Goal: Task Accomplishment & Management: Use online tool/utility

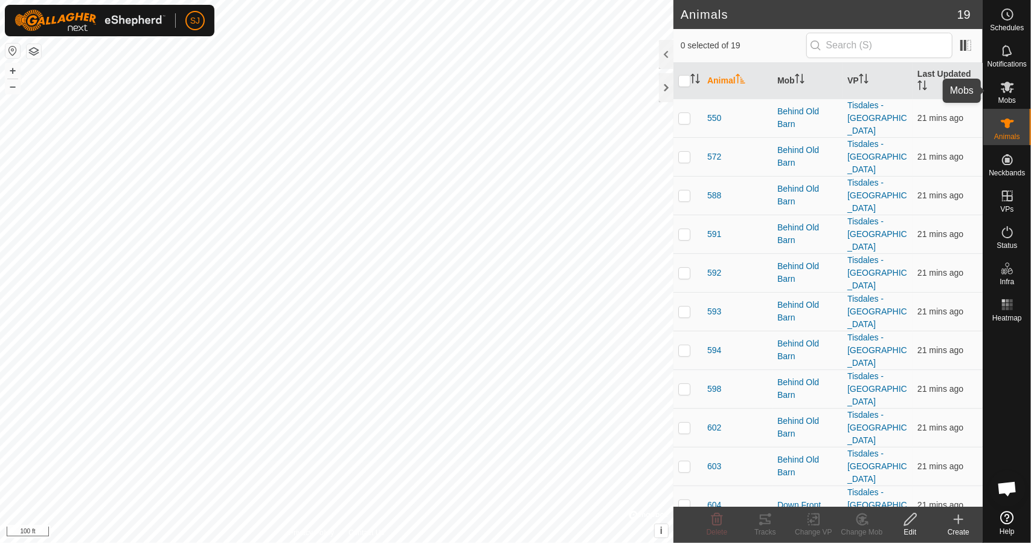
click at [1007, 94] on es-mob-svg-icon at bounding box center [1008, 86] width 22 height 19
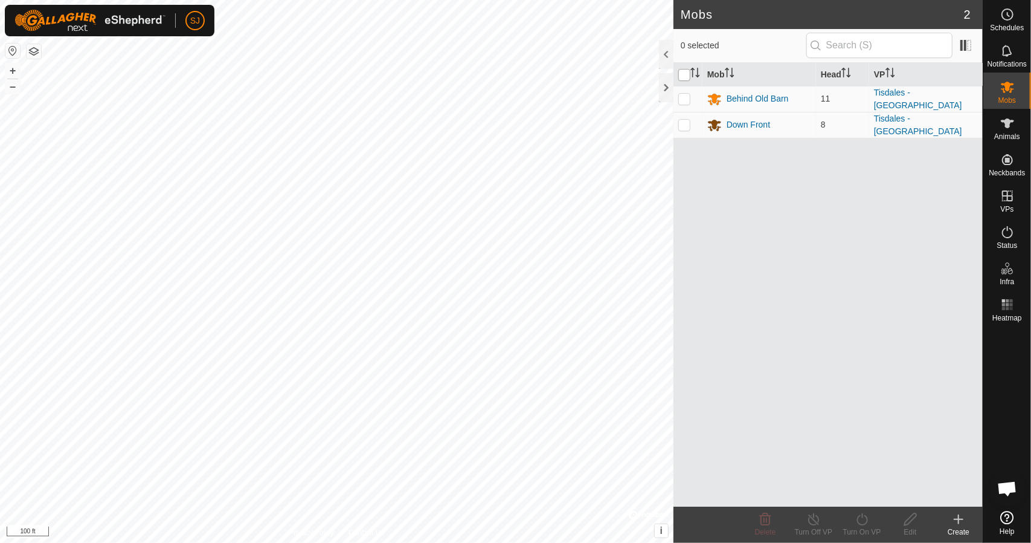
click at [688, 74] on input "checkbox" at bounding box center [685, 75] width 12 height 12
checkbox input "true"
click at [875, 524] on turn-on-svg-icon at bounding box center [862, 519] width 48 height 15
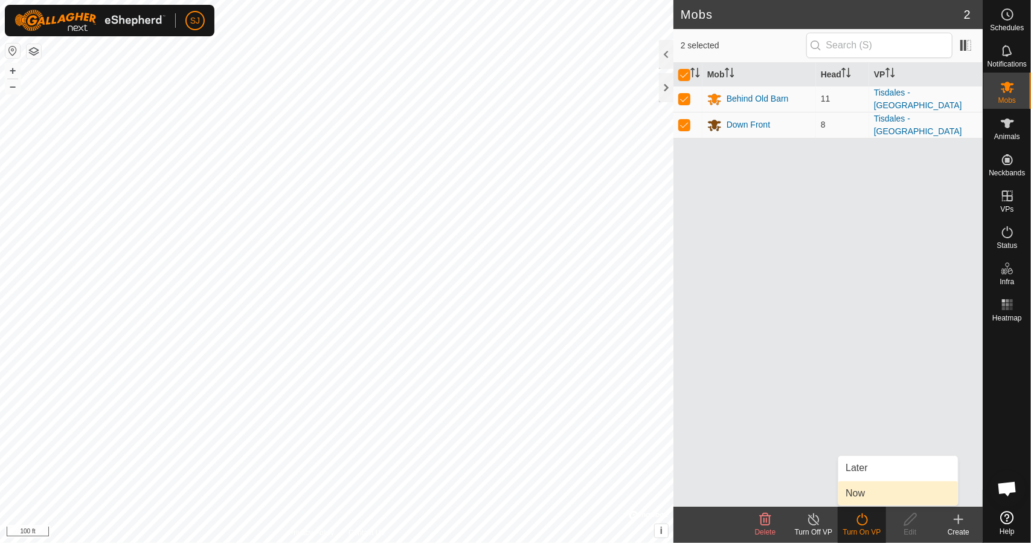
click at [863, 491] on link "Now" at bounding box center [899, 493] width 120 height 24
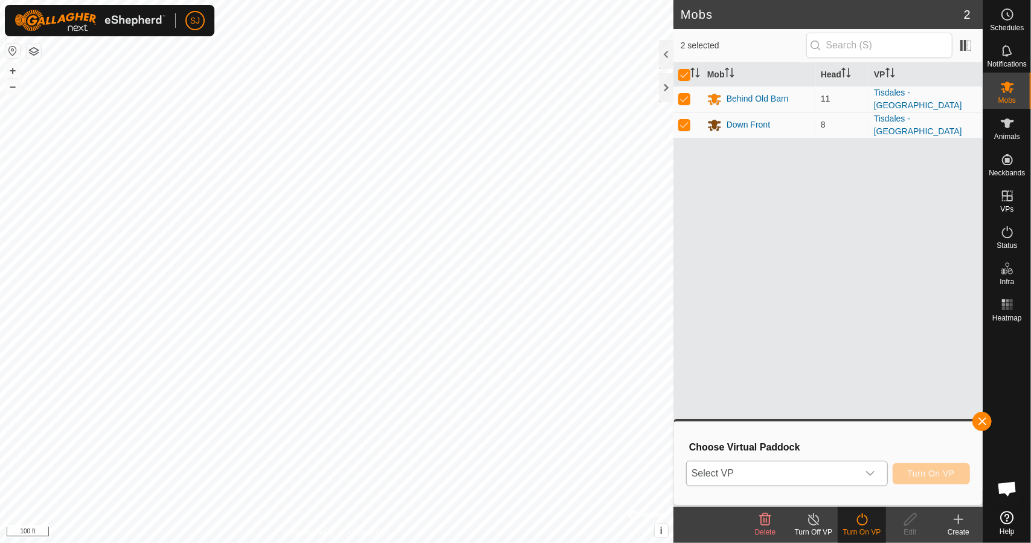
click at [773, 471] on span "Select VP" at bounding box center [773, 473] width 172 height 24
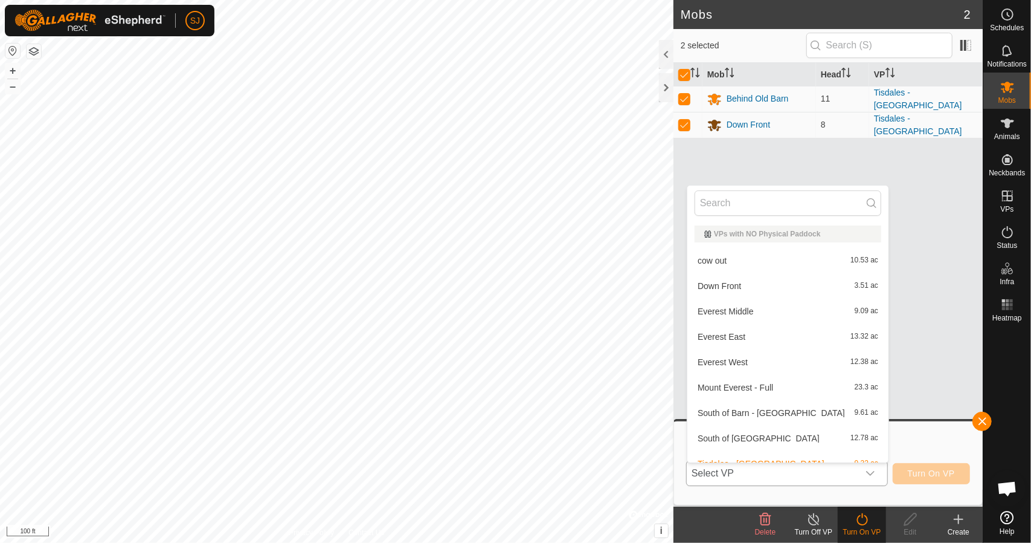
scroll to position [13, 0]
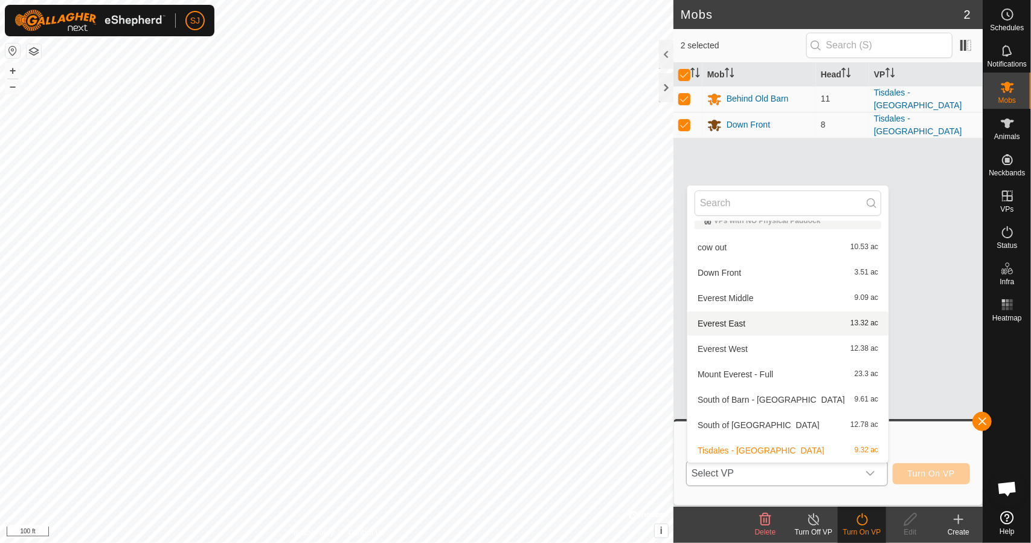
click at [759, 324] on li "Everest East 13.32 ac" at bounding box center [788, 323] width 201 height 24
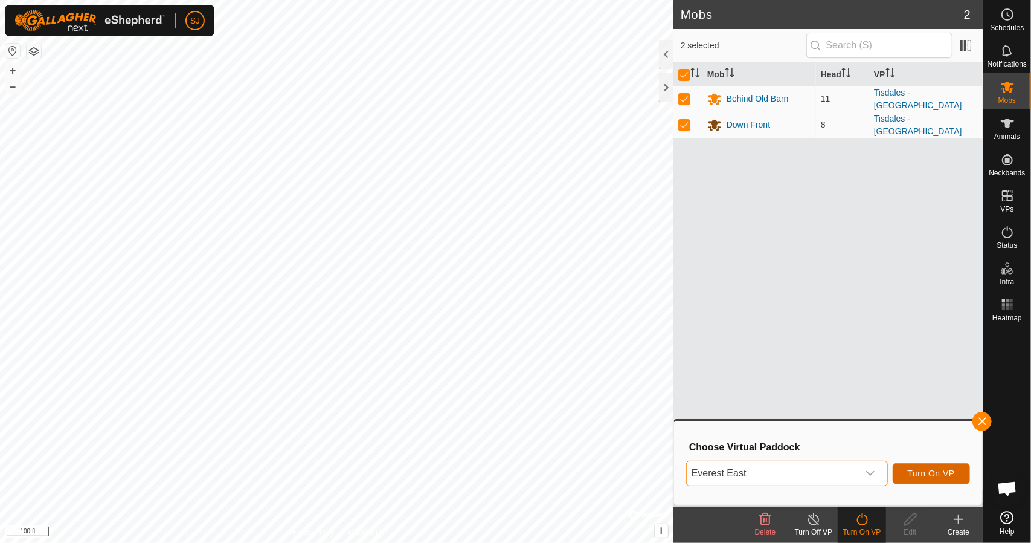
click at [917, 468] on span "Turn On VP" at bounding box center [931, 473] width 47 height 10
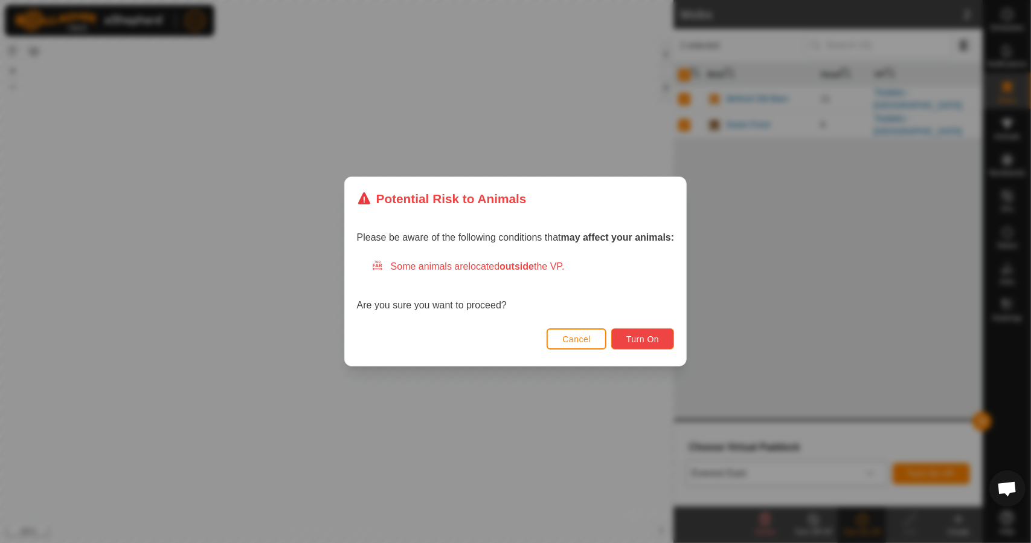
click at [636, 340] on span "Turn On" at bounding box center [643, 339] width 33 height 10
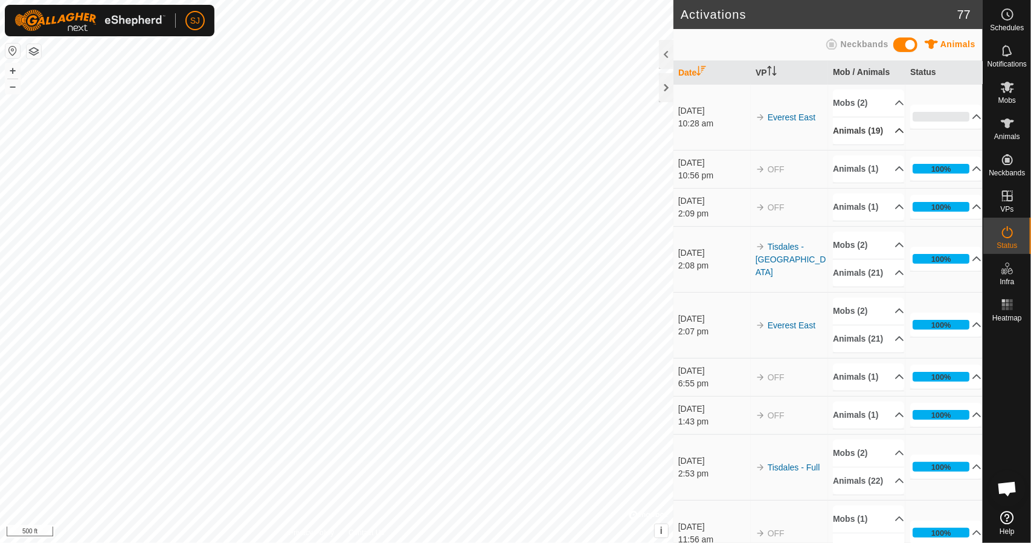
click at [886, 132] on p-accordion-header "Animals (19)" at bounding box center [868, 130] width 71 height 27
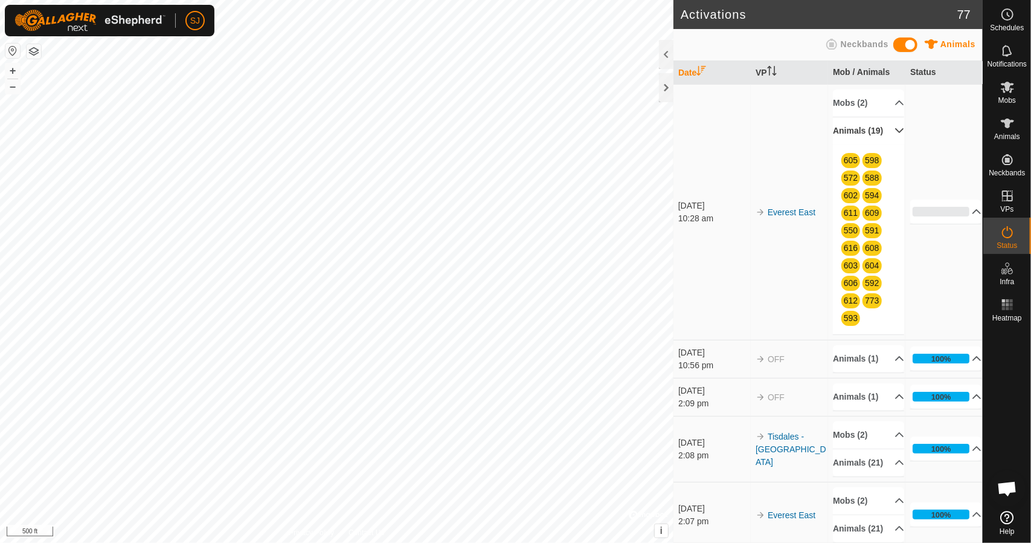
click at [879, 137] on p-accordion-header "Animals (19)" at bounding box center [868, 130] width 71 height 27
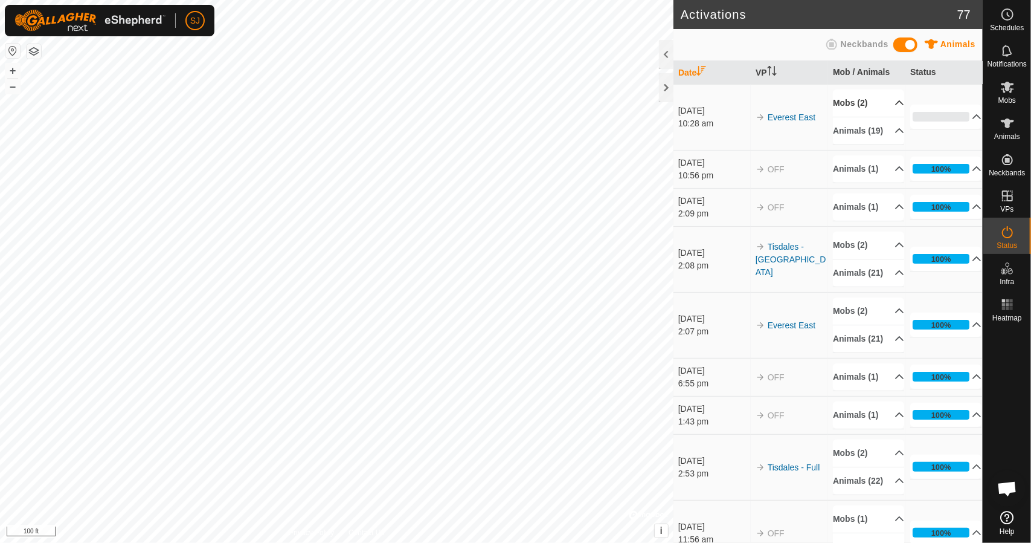
click at [889, 102] on p-accordion-header "Mobs (2)" at bounding box center [868, 102] width 71 height 27
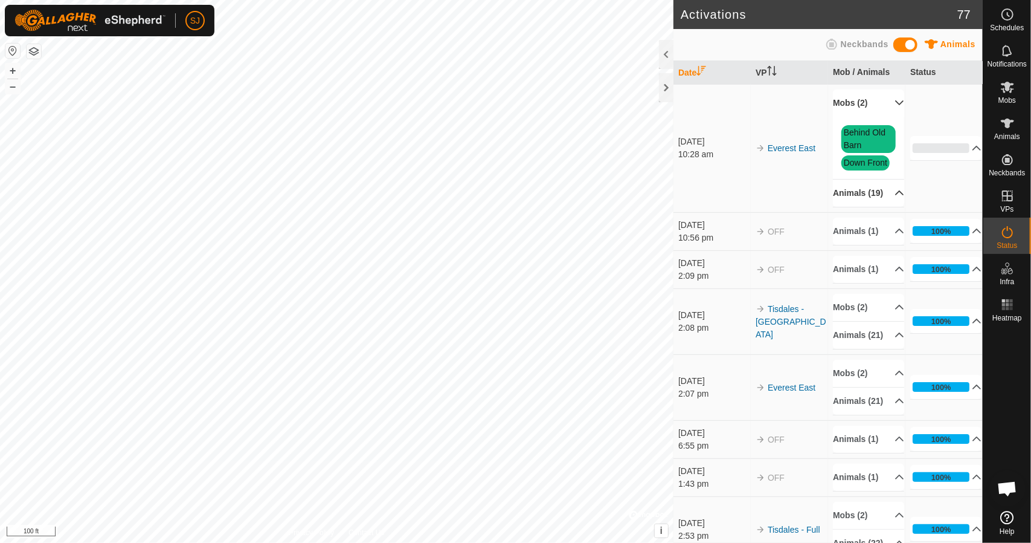
click at [893, 200] on p-accordion-header "Animals (19)" at bounding box center [868, 192] width 71 height 27
